Goal: Navigation & Orientation: Understand site structure

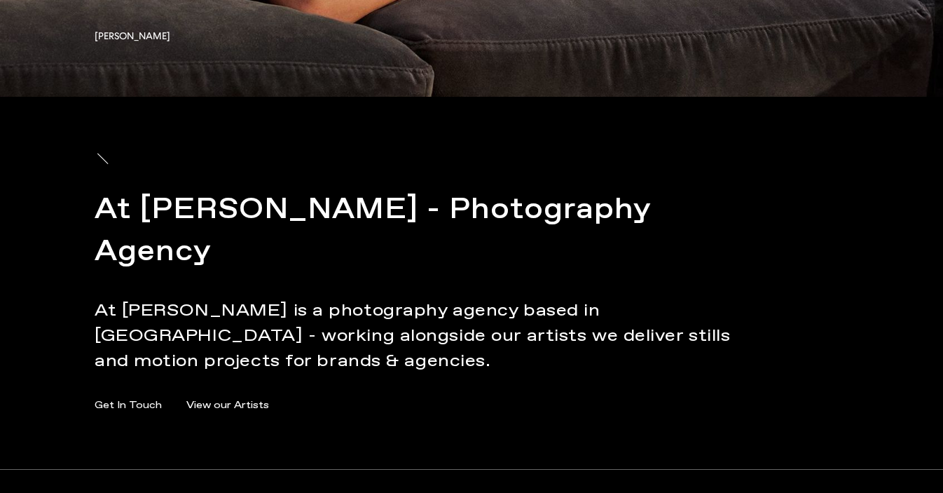
scroll to position [6951, 0]
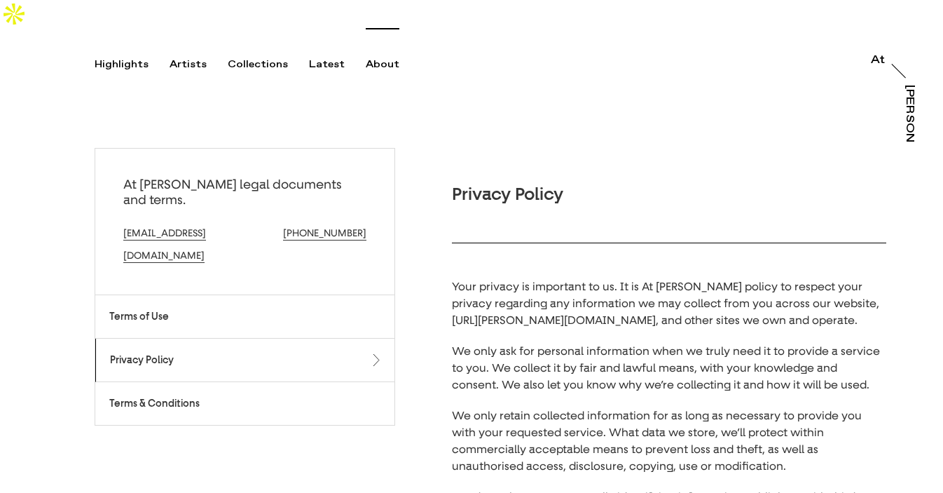
click at [366, 58] on div "About" at bounding box center [383, 64] width 34 height 13
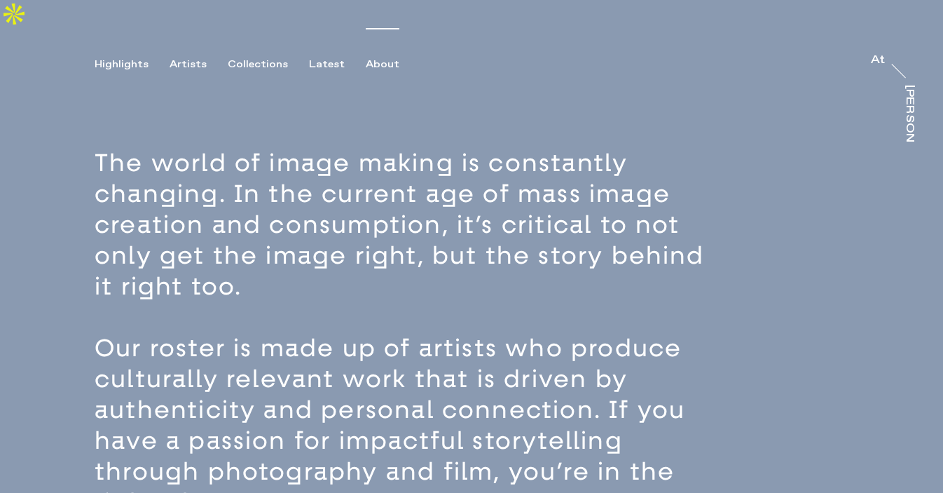
click at [118, 51] on div "Highlights Artists Collections Latest About At At [PERSON_NAME]" at bounding box center [471, 88] width 943 height 120
click at [118, 58] on div "Highlights" at bounding box center [122, 64] width 54 height 13
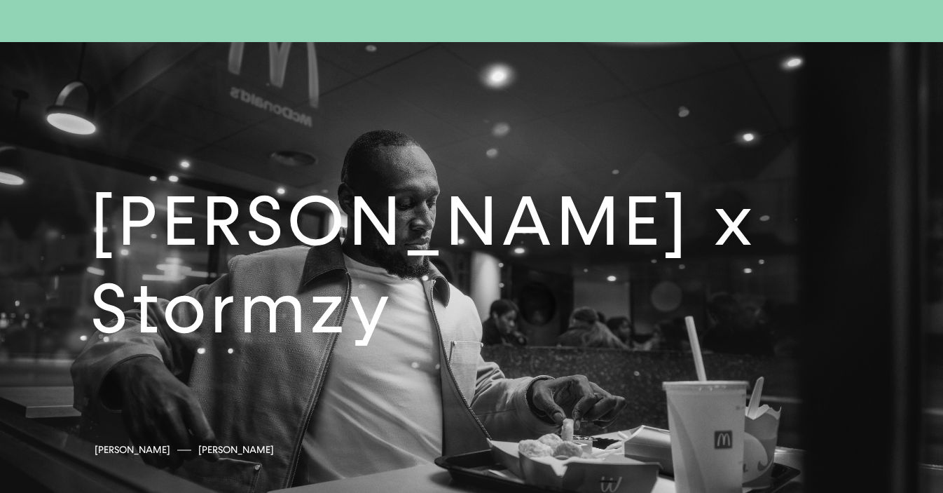
scroll to position [2329, 0]
